Goal: Contribute content

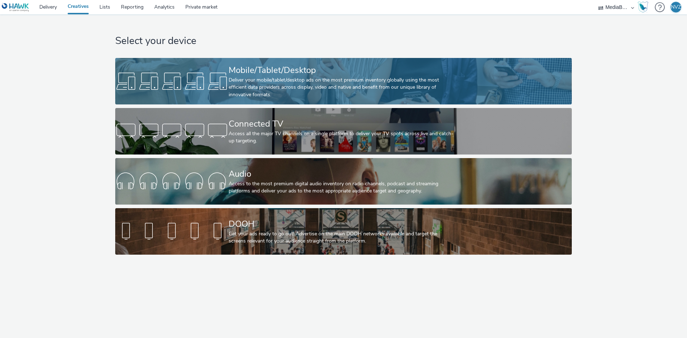
click at [258, 102] on div "Mobile/Tablet/Desktop Deliver your mobile/tablet/desktop ads on the most premiu…" at bounding box center [341, 81] width 227 height 46
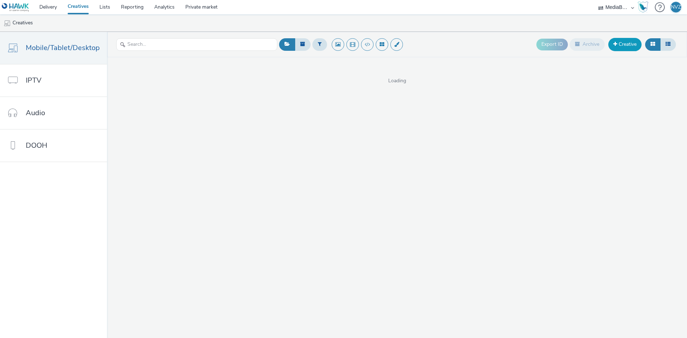
click at [616, 46] on link "Creative" at bounding box center [624, 44] width 33 height 13
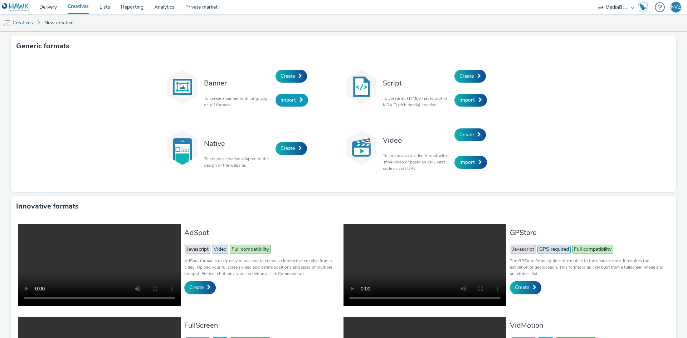
click at [283, 97] on span "Import" at bounding box center [287, 100] width 15 height 7
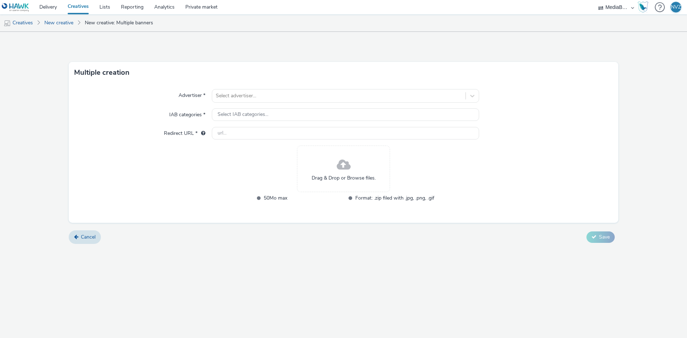
click at [268, 200] on span "50Mo max" at bounding box center [303, 198] width 79 height 8
click at [282, 197] on span "50Mo max" at bounding box center [303, 198] width 79 height 8
click at [273, 198] on span "50Mo max" at bounding box center [303, 198] width 79 height 8
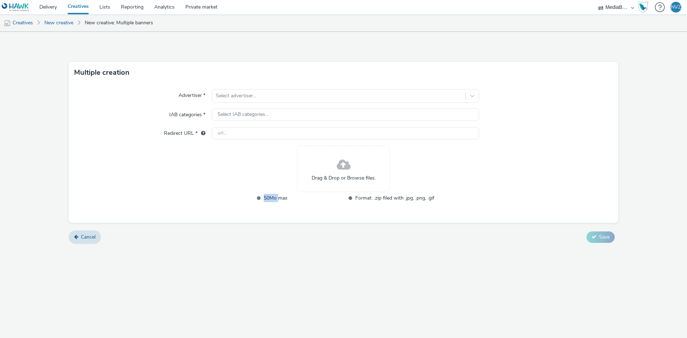
click at [273, 198] on span "50Mo max" at bounding box center [303, 198] width 79 height 8
copy span "50Mo max"
click at [157, 78] on div "Multiple creation" at bounding box center [343, 72] width 549 height 21
click at [351, 168] on div "Drag & Drop or Browse files." at bounding box center [343, 169] width 93 height 46
